Goal: Find specific page/section: Find specific page/section

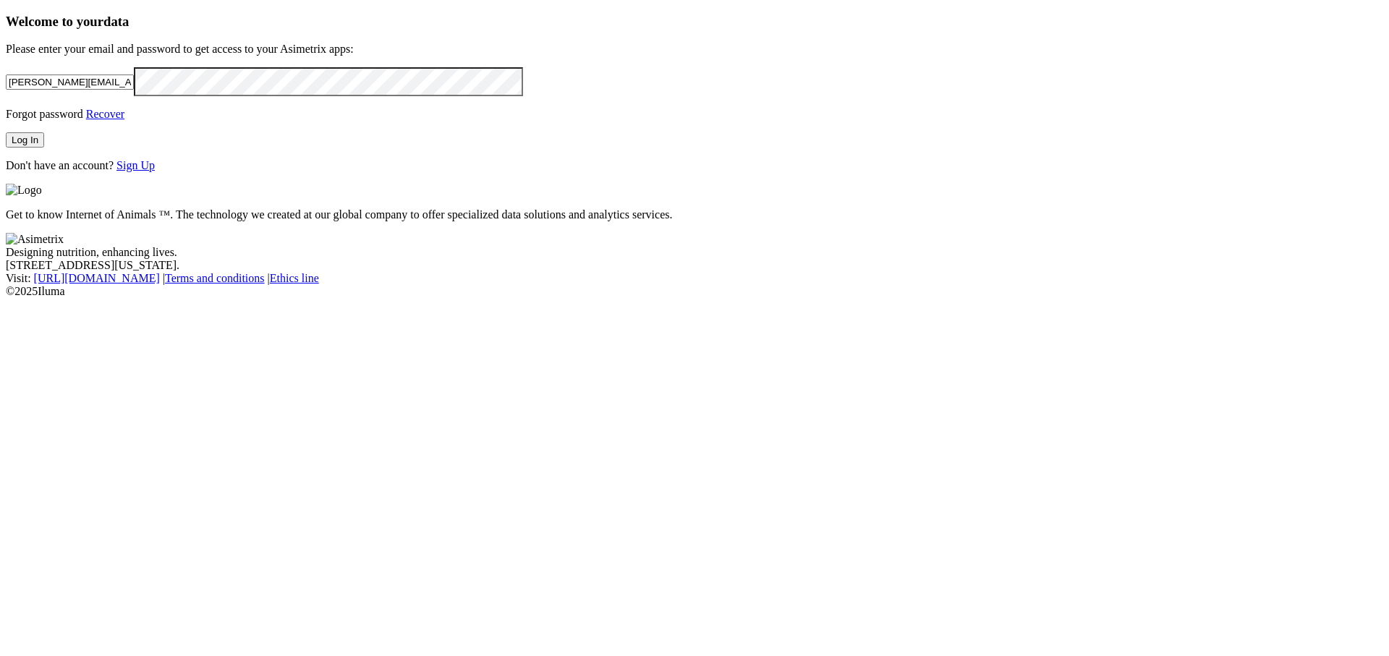
click at [44, 148] on button "Log In" at bounding box center [25, 139] width 38 height 15
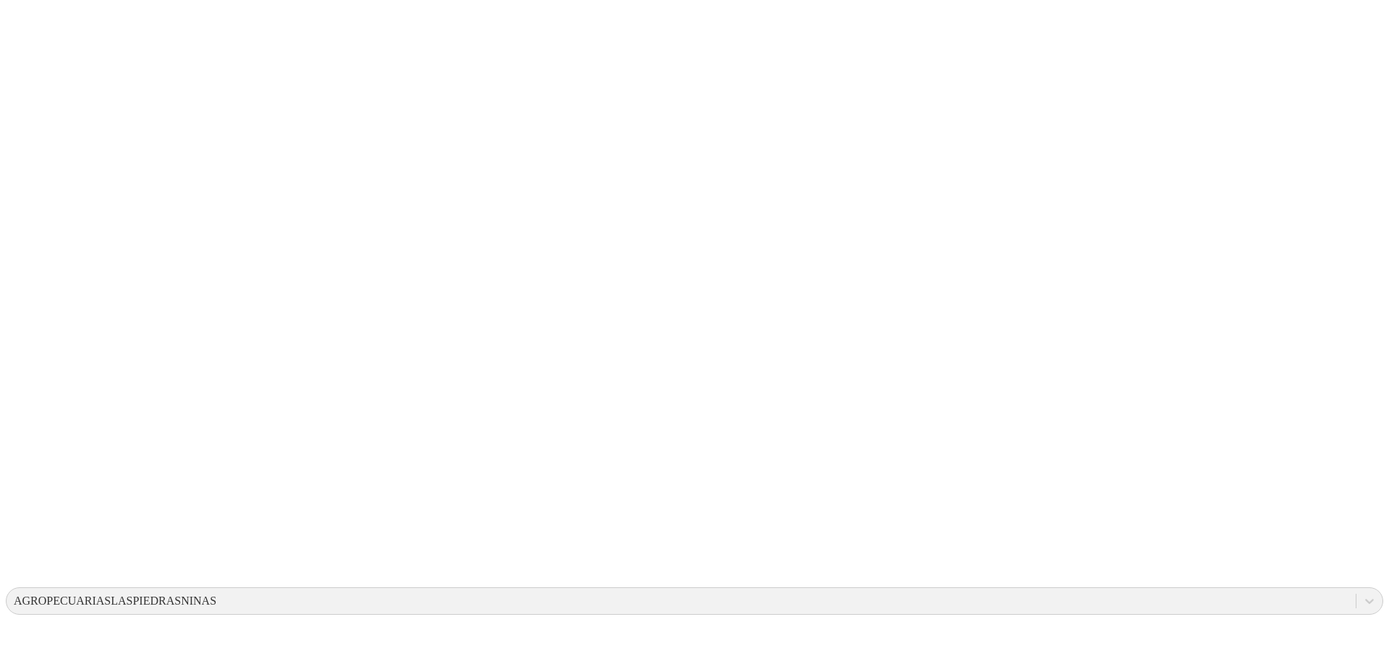
drag, startPoint x: 312, startPoint y: 260, endPoint x: 499, endPoint y: 367, distance: 215.2
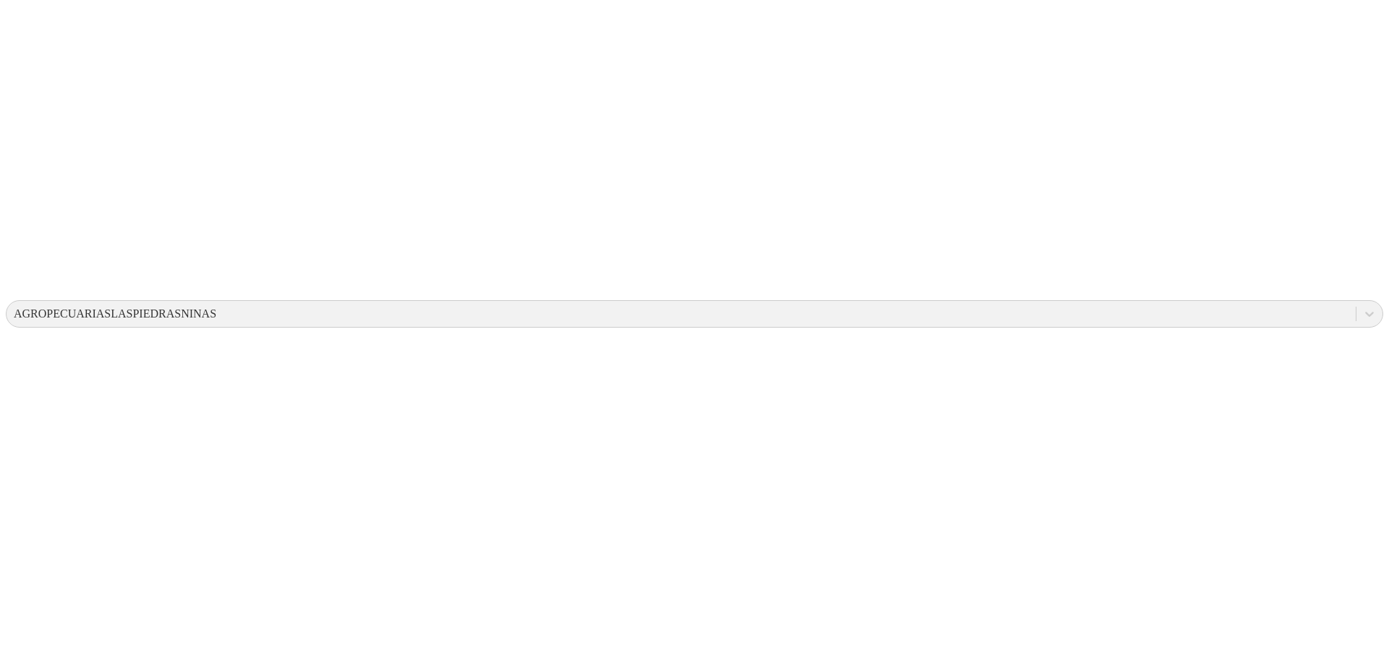
scroll to position [291, 0]
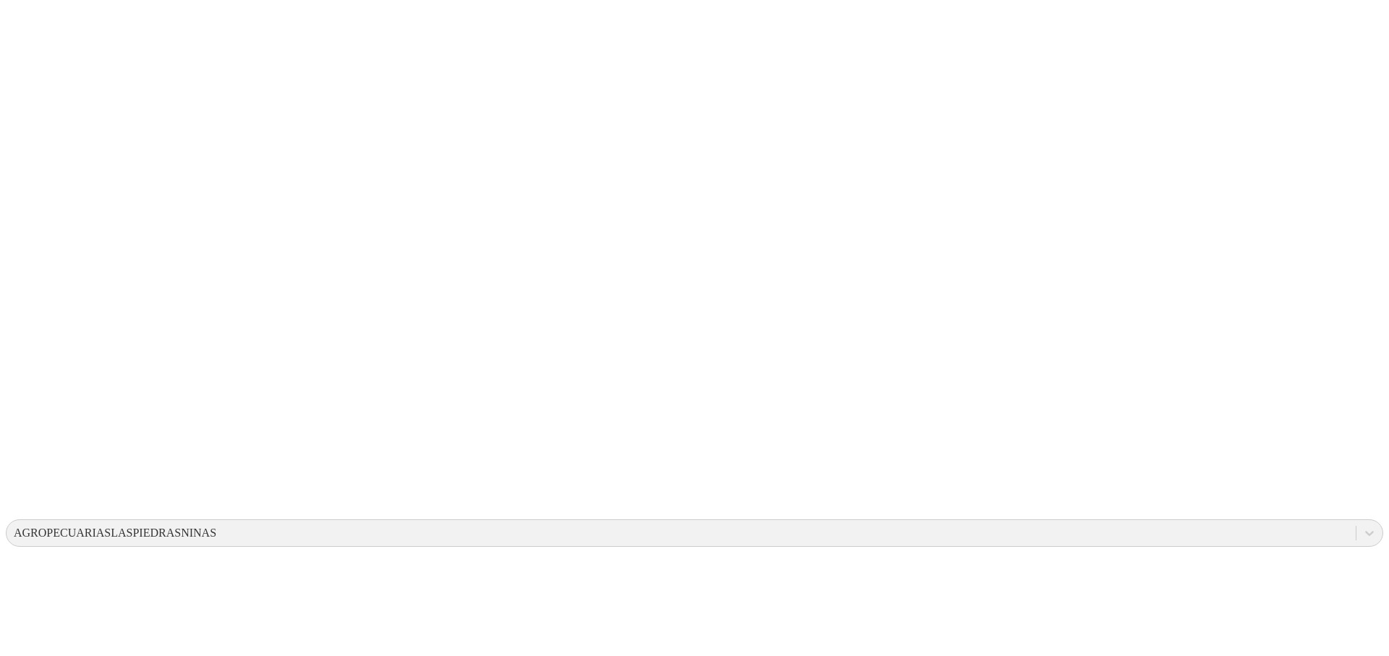
scroll to position [0, 0]
